Goal: Check status: Check status

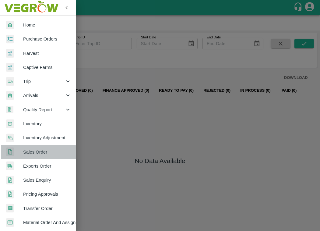
click at [31, 158] on link "Sales Order" at bounding box center [38, 152] width 76 height 14
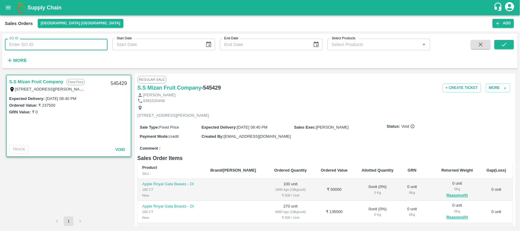
click at [75, 42] on input "SO ID" at bounding box center [56, 45] width 103 height 12
paste input "602175"
click at [320, 47] on icon "submit" at bounding box center [503, 44] width 7 height 7
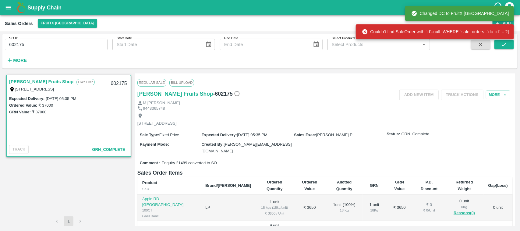
click at [46, 83] on link "[PERSON_NAME] Fruits Shop" at bounding box center [41, 82] width 64 height 8
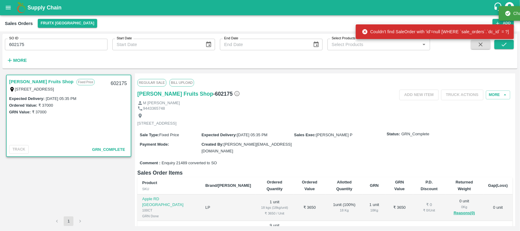
scroll to position [136, 0]
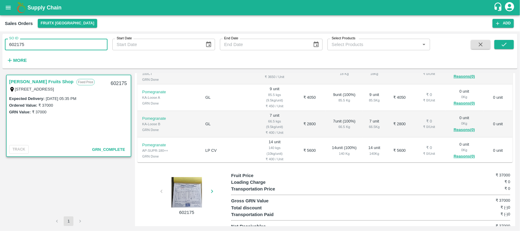
drag, startPoint x: 34, startPoint y: 46, endPoint x: 0, endPoint y: 66, distance: 39.7
click at [0, 66] on div "SO ID 602175 SO ID Start Date Start Date End Date End Date Select Products Sele…" at bounding box center [260, 130] width 520 height 199
type input "602175"
paste input "text"
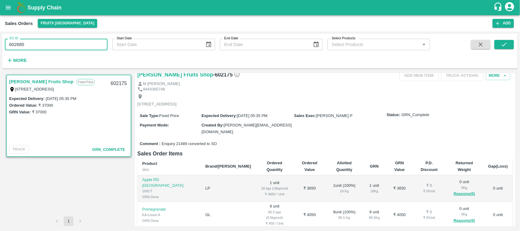
scroll to position [19, 0]
click at [320, 41] on icon "submit" at bounding box center [503, 44] width 7 height 7
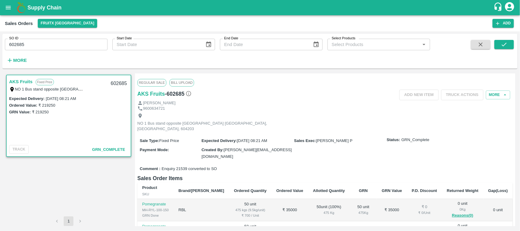
scroll to position [131, 0]
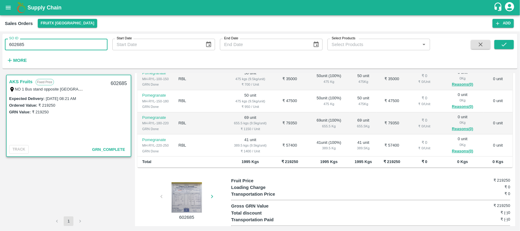
drag, startPoint x: 58, startPoint y: 40, endPoint x: 0, endPoint y: 56, distance: 60.0
click at [0, 56] on div "SO ID 602685 SO ID Start Date Start Date End Date End Date Select Products Sele…" at bounding box center [260, 130] width 520 height 199
type input "602685"
paste input "text"
click at [320, 46] on icon "submit" at bounding box center [503, 44] width 7 height 7
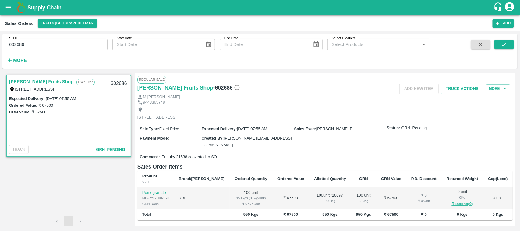
scroll to position [58, 0]
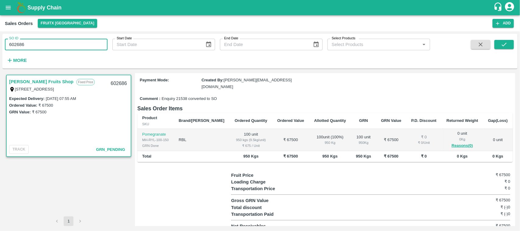
drag, startPoint x: 53, startPoint y: 43, endPoint x: 0, endPoint y: 50, distance: 53.8
click at [0, 50] on div "SO ID 602686 SO ID Start Date Start Date End Date End Date Select Products Sele…" at bounding box center [260, 130] width 520 height 199
type input "602686"
paste input "text"
click at [320, 44] on icon "submit" at bounding box center [503, 44] width 7 height 7
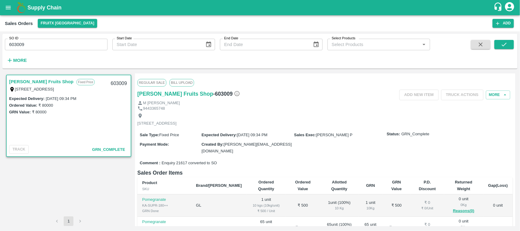
scroll to position [109, 0]
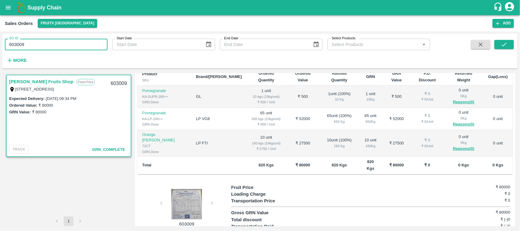
drag, startPoint x: 27, startPoint y: 46, endPoint x: 0, endPoint y: 53, distance: 27.7
click at [0, 53] on div "SO ID 603009 SO ID Start Date Start Date End Date End Date Select Products Sele…" at bounding box center [260, 130] width 520 height 199
type input "603009"
paste input "text"
click at [320, 47] on icon "submit" at bounding box center [503, 44] width 7 height 7
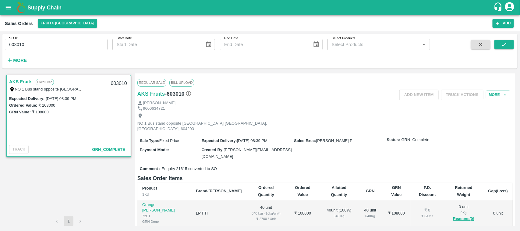
scroll to position [64, 0]
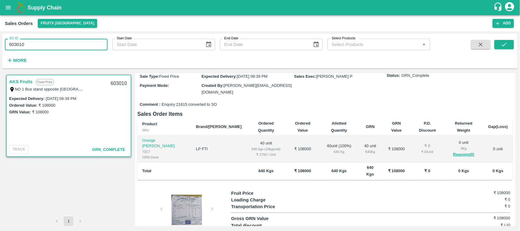
drag, startPoint x: 42, startPoint y: 48, endPoint x: 0, endPoint y: 66, distance: 45.5
click at [0, 66] on div "SO ID 603010 SO ID Start Date Start Date End Date End Date Select Products Sele…" at bounding box center [260, 130] width 520 height 199
type input "603010"
paste input "text"
type input "603011"
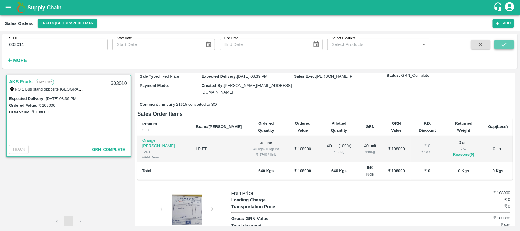
click at [320, 46] on icon "submit" at bounding box center [503, 44] width 7 height 7
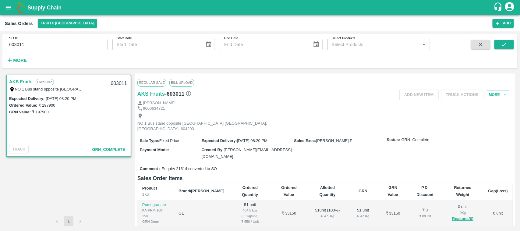
scroll to position [136, 0]
